Goal: Task Accomplishment & Management: Manage account settings

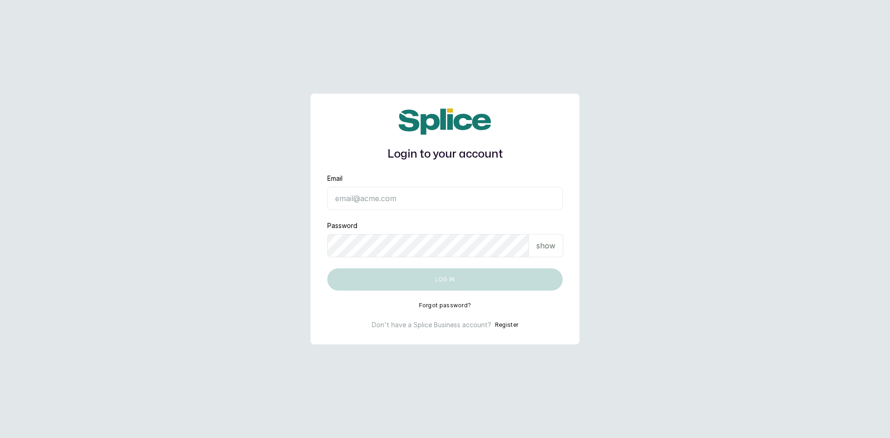
type input "barazahifrontdesk@gmail.com"
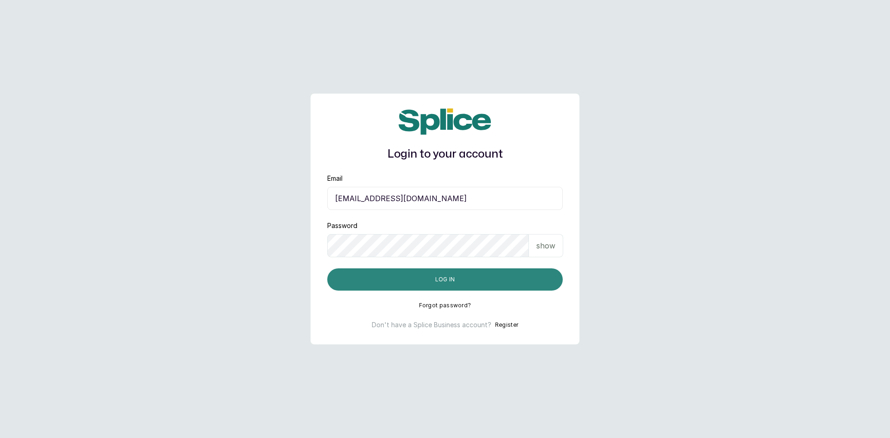
click at [437, 284] on button "Log in" at bounding box center [444, 279] width 235 height 22
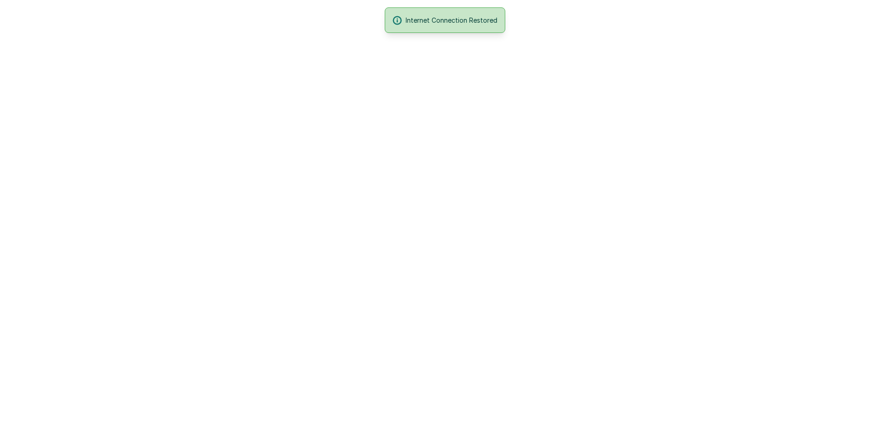
click at [798, 0] on html "Internet Connection Restored" at bounding box center [445, 0] width 890 height 0
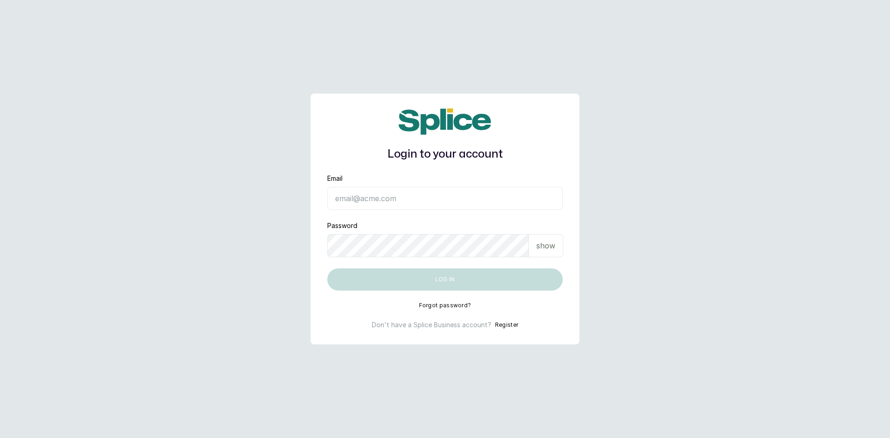
click at [395, 192] on input "Email" at bounding box center [444, 198] width 235 height 23
type input "barazahifrontdesk@gmail.com"
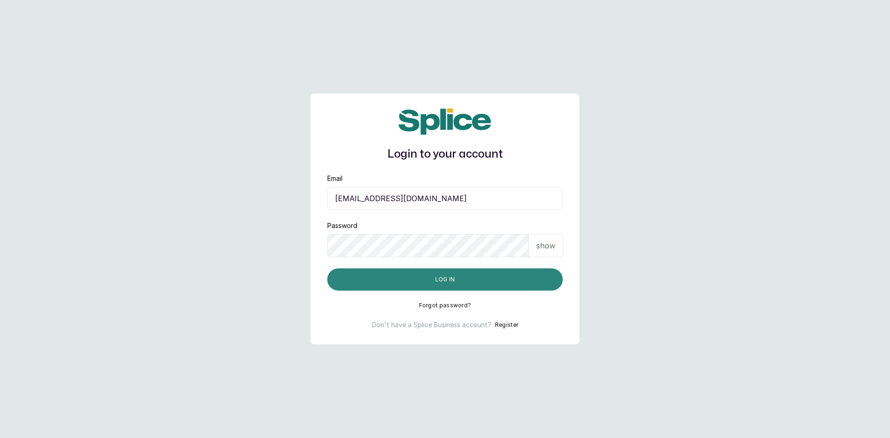
click at [407, 285] on button "Log in" at bounding box center [444, 279] width 235 height 22
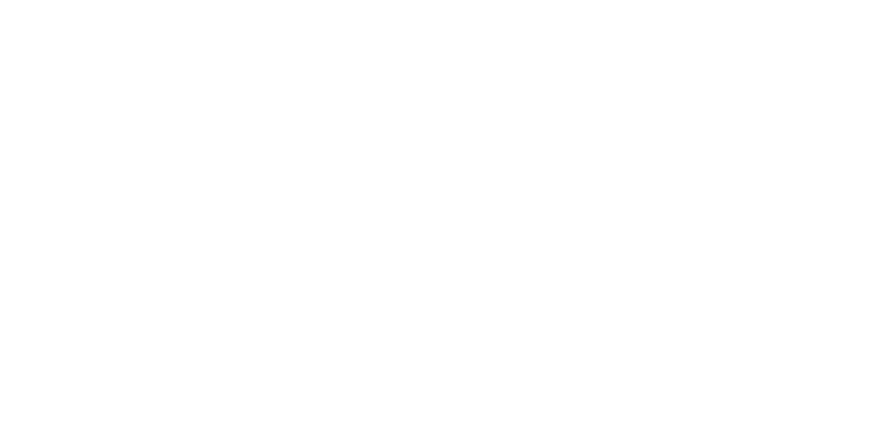
click at [240, 0] on html at bounding box center [445, 0] width 890 height 0
drag, startPoint x: 320, startPoint y: 133, endPoint x: 236, endPoint y: 176, distance: 94.1
click at [236, 0] on html at bounding box center [445, 0] width 890 height 0
